Goal: Find specific page/section: Find specific page/section

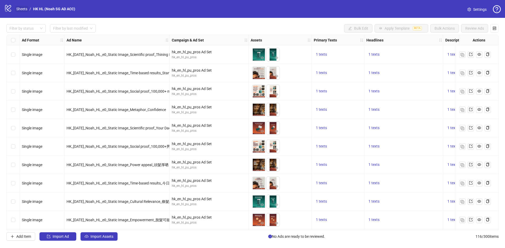
click at [19, 11] on link "Sheets" at bounding box center [21, 9] width 13 height 6
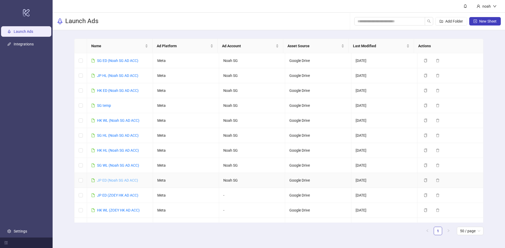
click at [109, 180] on link "JP ED (Noah SG AD ACC)" at bounding box center [117, 180] width 41 height 4
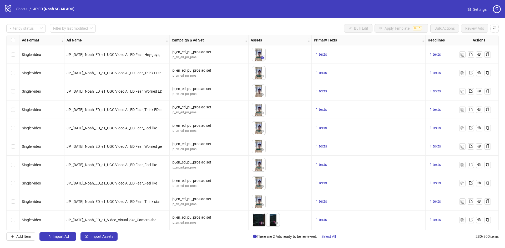
click at [261, 59] on icon "eye" at bounding box center [262, 58] width 4 height 3
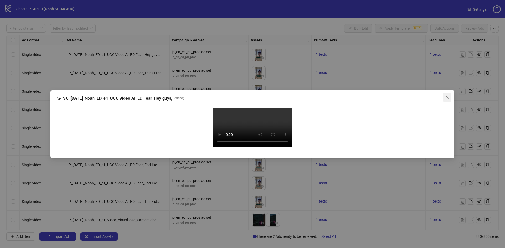
click at [445, 95] on icon "close" at bounding box center [447, 97] width 4 height 4
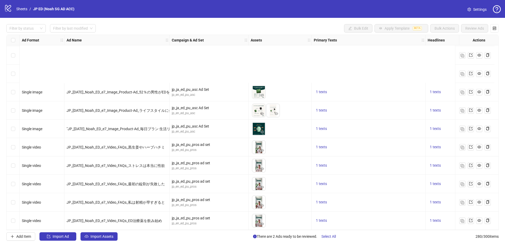
scroll to position [2707, 0]
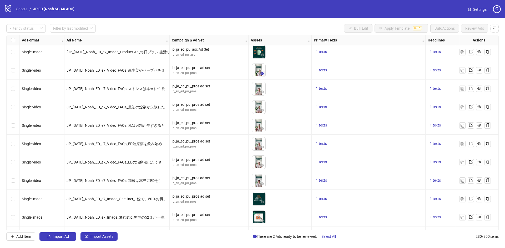
click at [262, 74] on icon "eye" at bounding box center [262, 73] width 4 height 3
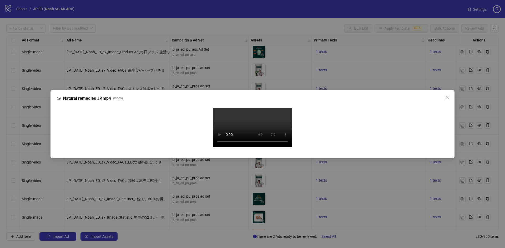
click at [33, 156] on div "Natural remedies JP.mp4 ( video ) Your browser does not support the video tag." at bounding box center [252, 124] width 505 height 248
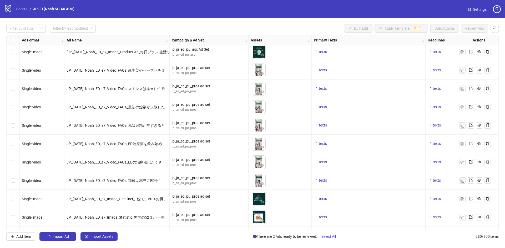
drag, startPoint x: 67, startPoint y: 71, endPoint x: 167, endPoint y: 70, distance: 100.4
click at [165, 70] on span "JP_[DATE]_Noah_ED_e7_Video_FAQs_黒生姜やハーブハチミ" at bounding box center [116, 70] width 98 height 4
copy span "JP_[DATE]_Noah_ED_e7_Video_FAQs_黒生姜やハーブハ"
click at [146, 70] on span "JP_[DATE]_Noah_ED_e7_Video_FAQs_黒生姜やハーブハチミ" at bounding box center [116, 70] width 98 height 4
drag, startPoint x: 206, startPoint y: 231, endPoint x: 218, endPoint y: 230, distance: 11.3
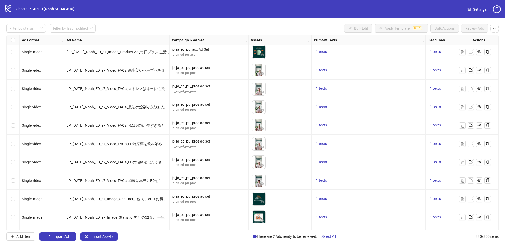
click at [218, 230] on div "Ad Format Ad Name Campaign & Ad Set Assets Primary Texts Headlines Descriptions…" at bounding box center [252, 133] width 492 height 196
